Goal: Use online tool/utility

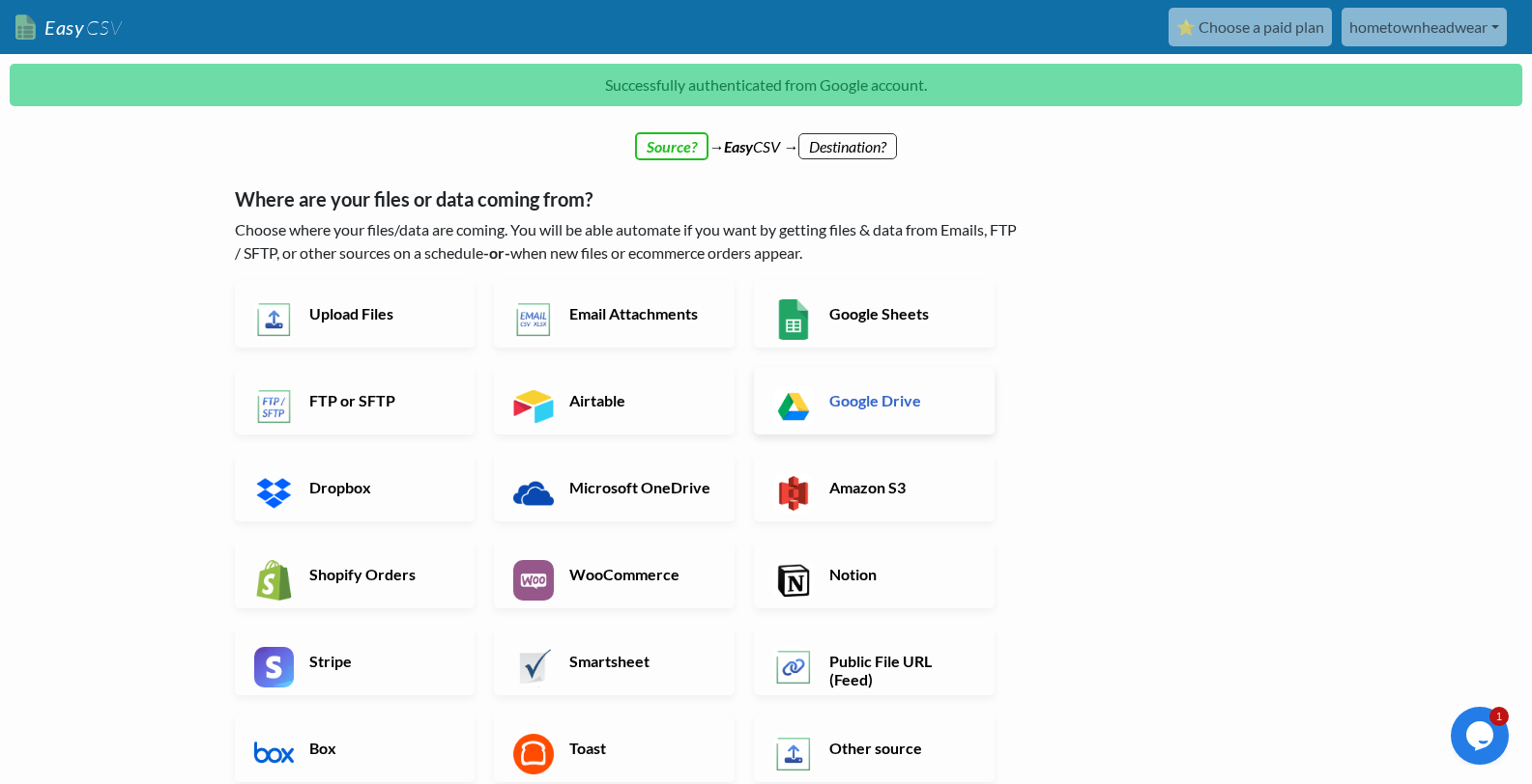
click at [869, 398] on h6 "Google Drive" at bounding box center [900, 400] width 152 height 18
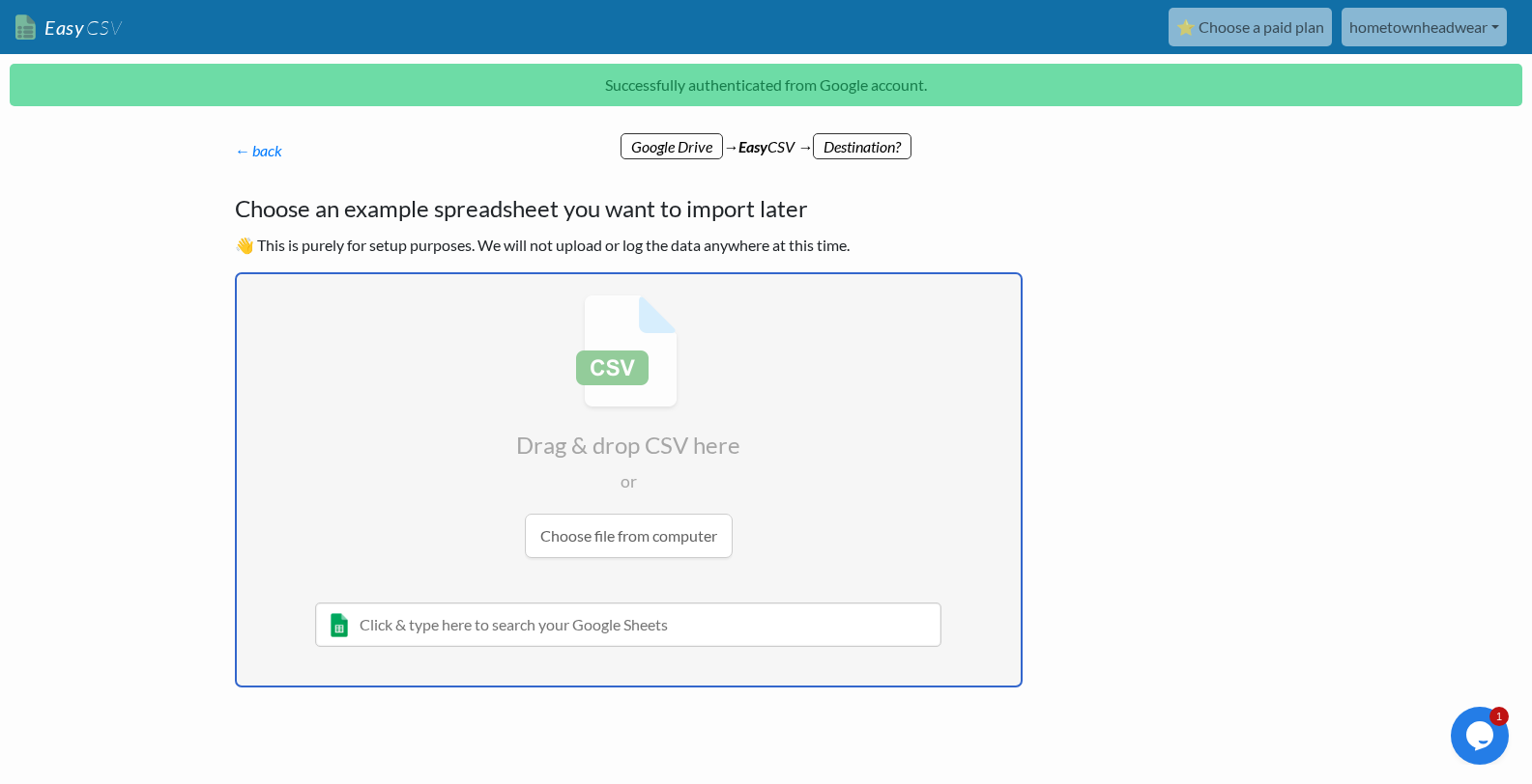
type input "C:\fakepath\202509201749_StockInventory - Stock Inventory.xlsx"
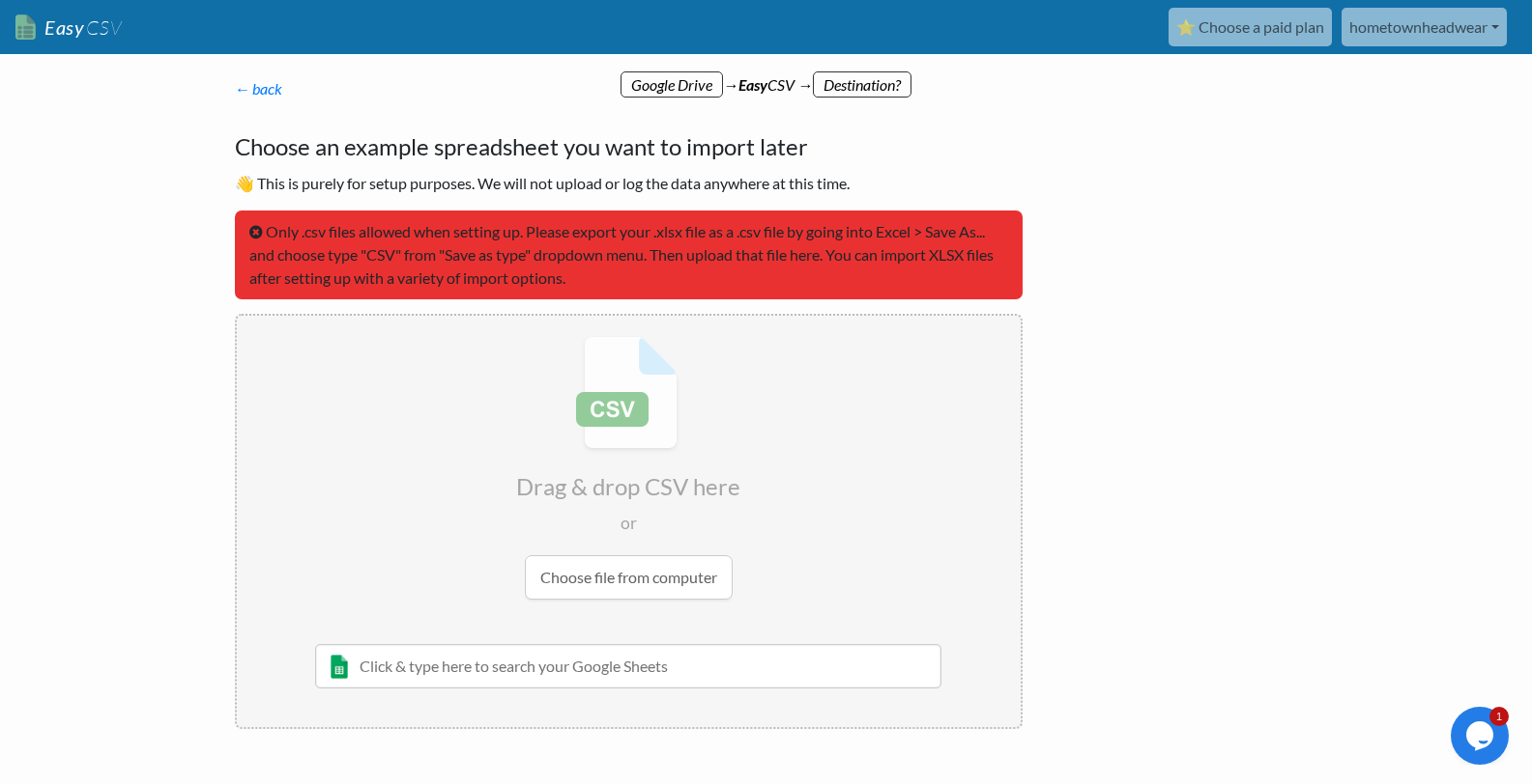
click at [637, 577] on input "file" at bounding box center [629, 467] width 783 height 305
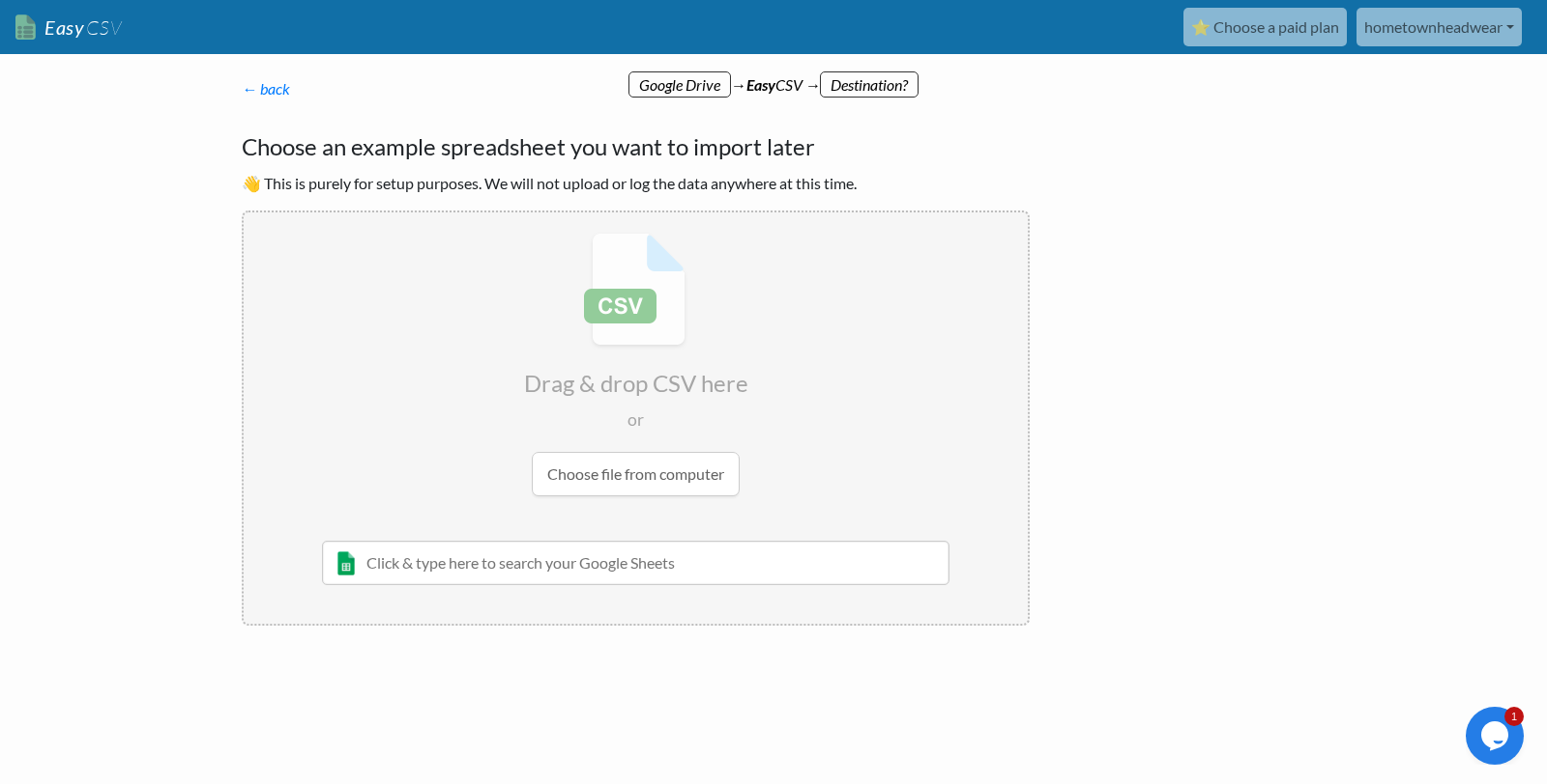
click at [501, 565] on input "text" at bounding box center [636, 563] width 628 height 44
click at [605, 478] on input "file" at bounding box center [636, 365] width 783 height 305
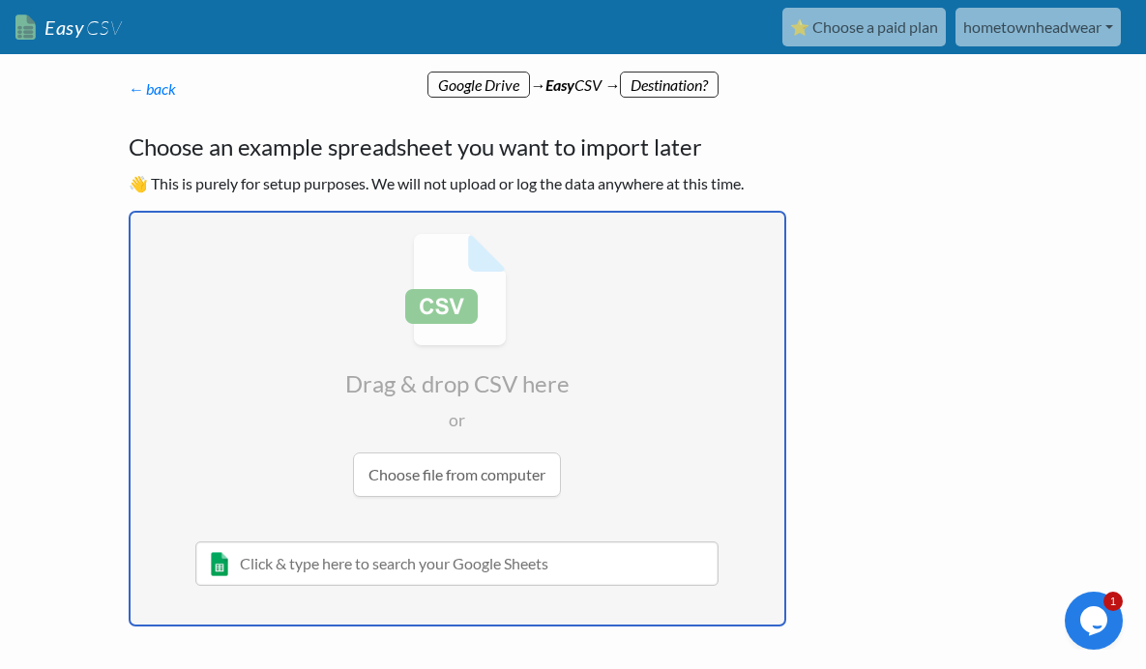
type input "C:\fakepath\202509201749_StockInventory - Stock Inventory.xlsx"
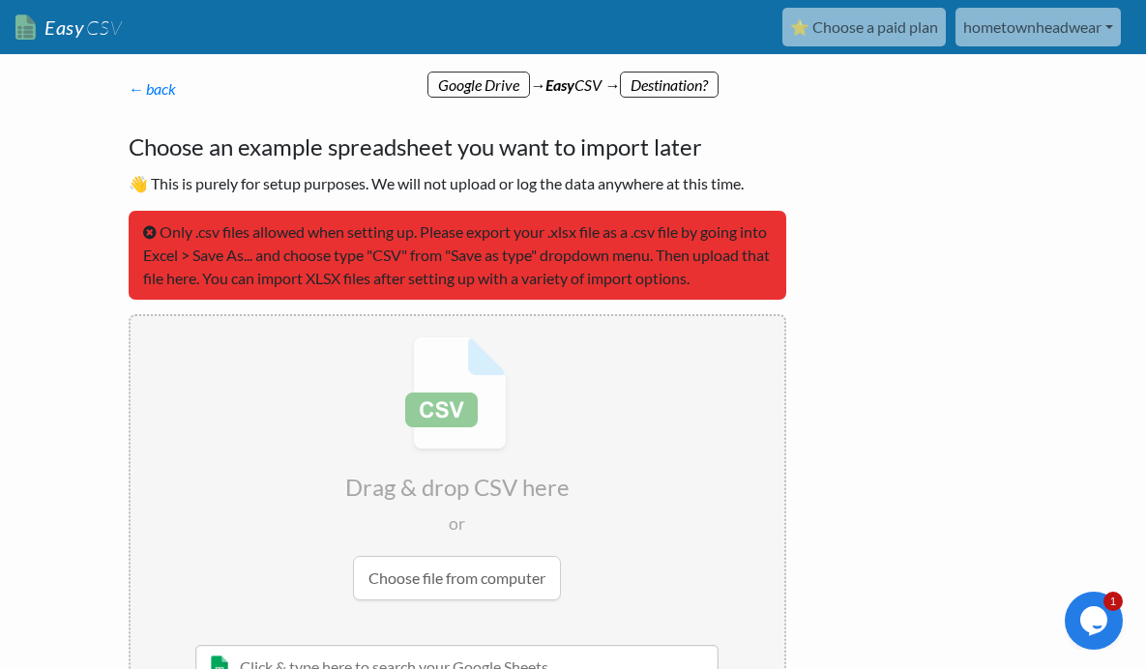
click at [786, 178] on p "👋 This is purely for setup purposes. We will not upload or log the data anywher…" at bounding box center [458, 183] width 658 height 23
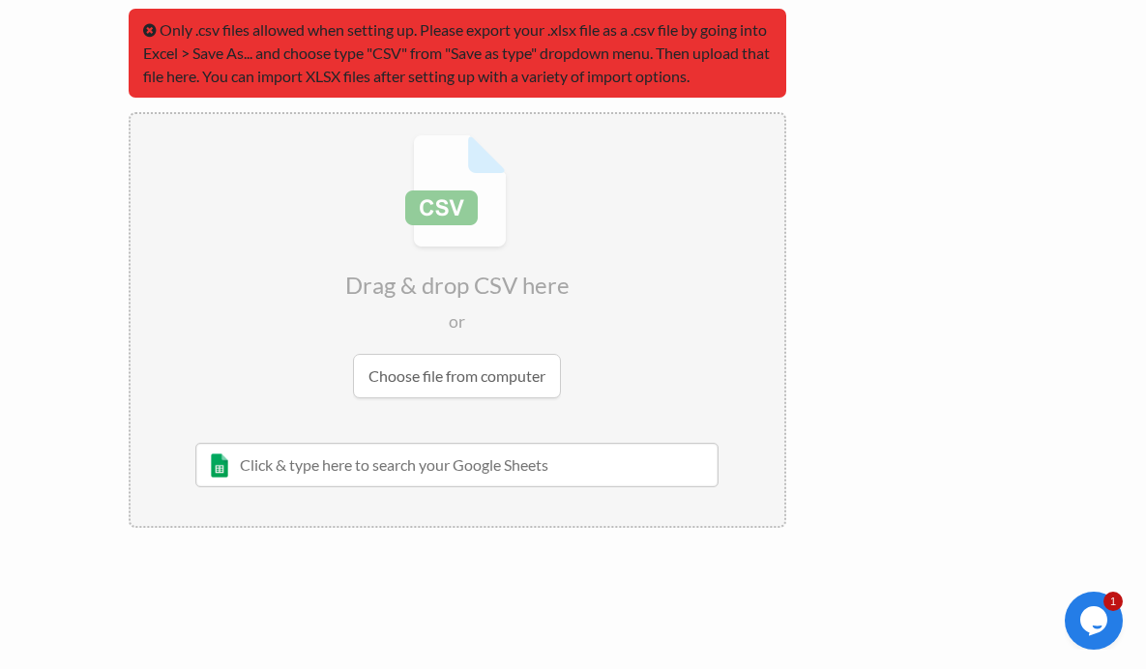
click at [240, 471] on input "text" at bounding box center [456, 465] width 523 height 44
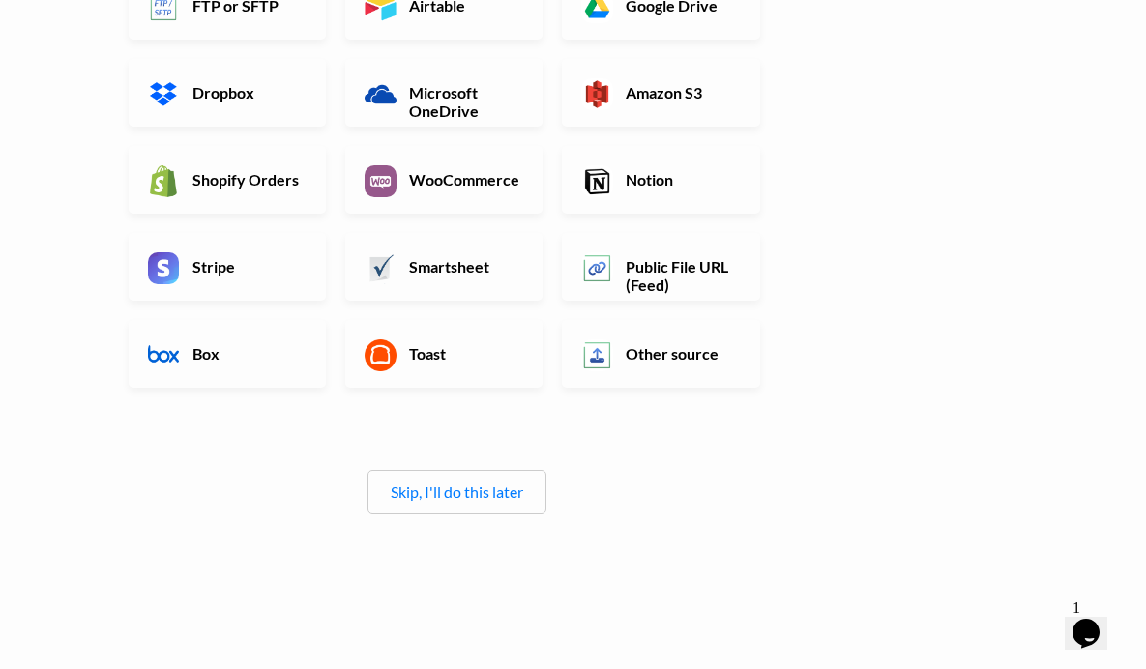
scroll to position [383, 0]
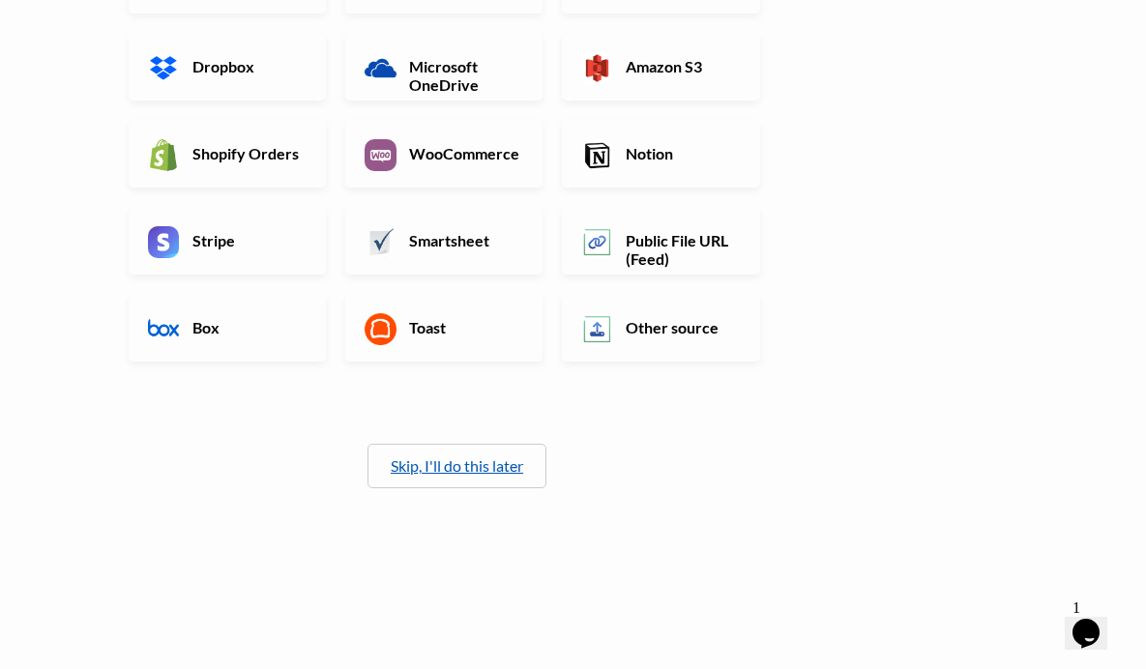
click at [460, 457] on link "Skip, I'll do this later" at bounding box center [457, 466] width 133 height 18
